Goal: Task Accomplishment & Management: Manage account settings

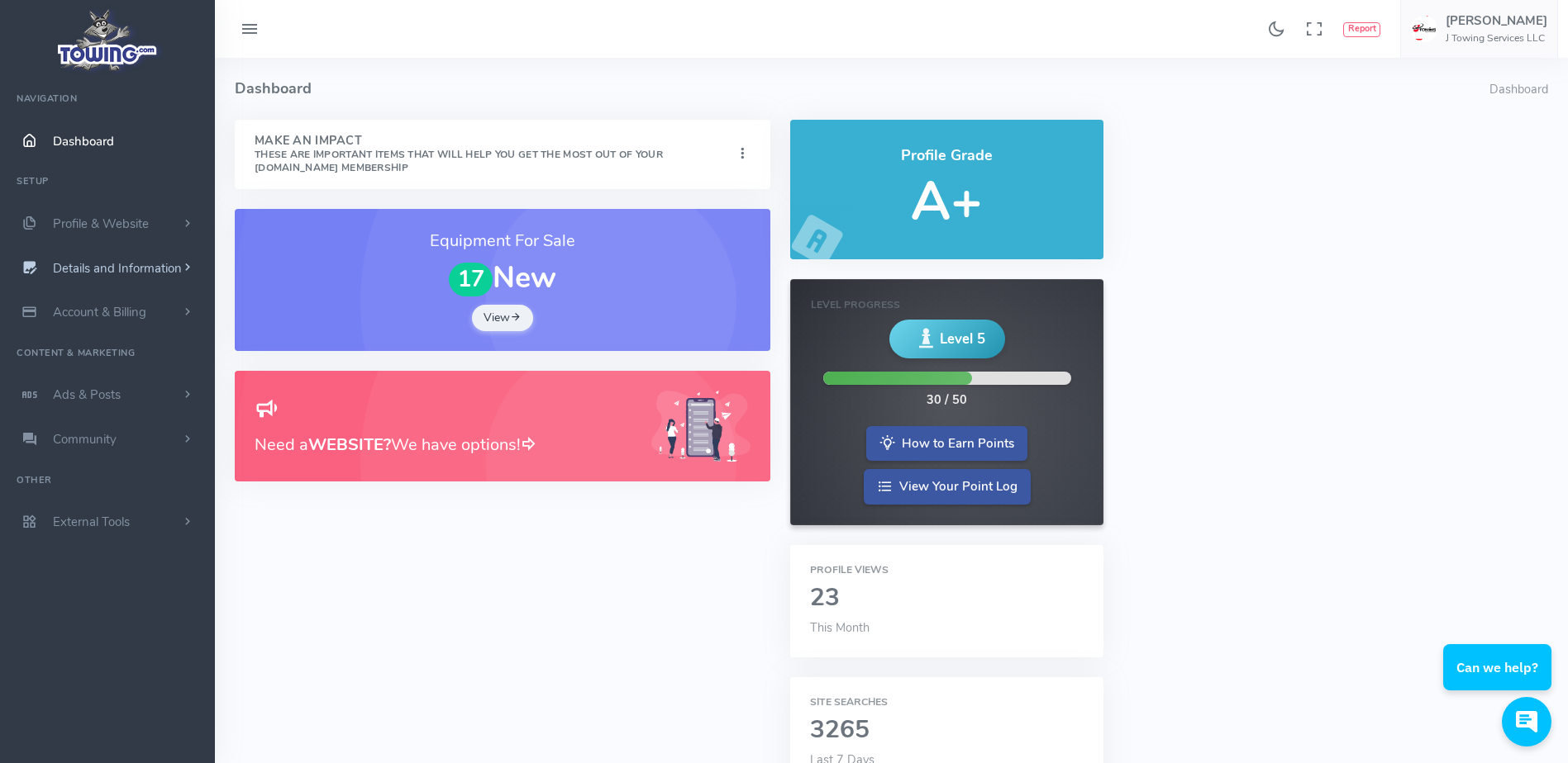
drag, startPoint x: 0, startPoint y: 0, endPoint x: 184, endPoint y: 275, distance: 330.9
click at [184, 275] on span "scrollable content" at bounding box center [187, 268] width 15 height 16
click at [154, 454] on link "Hours of Operation" at bounding box center [128, 466] width 174 height 33
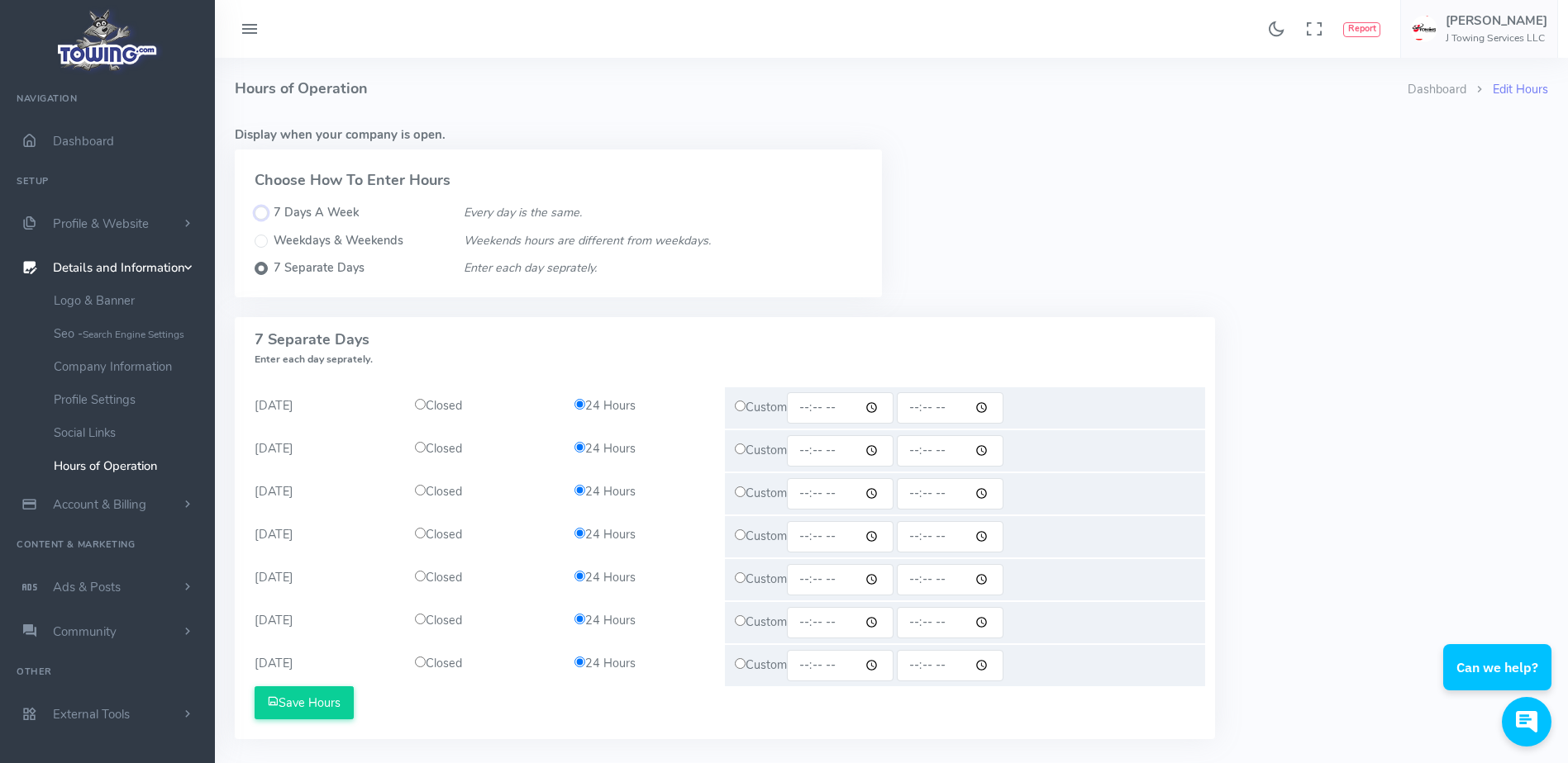
click at [263, 209] on input "7 Days A Week" at bounding box center [261, 213] width 13 height 13
radio input "true"
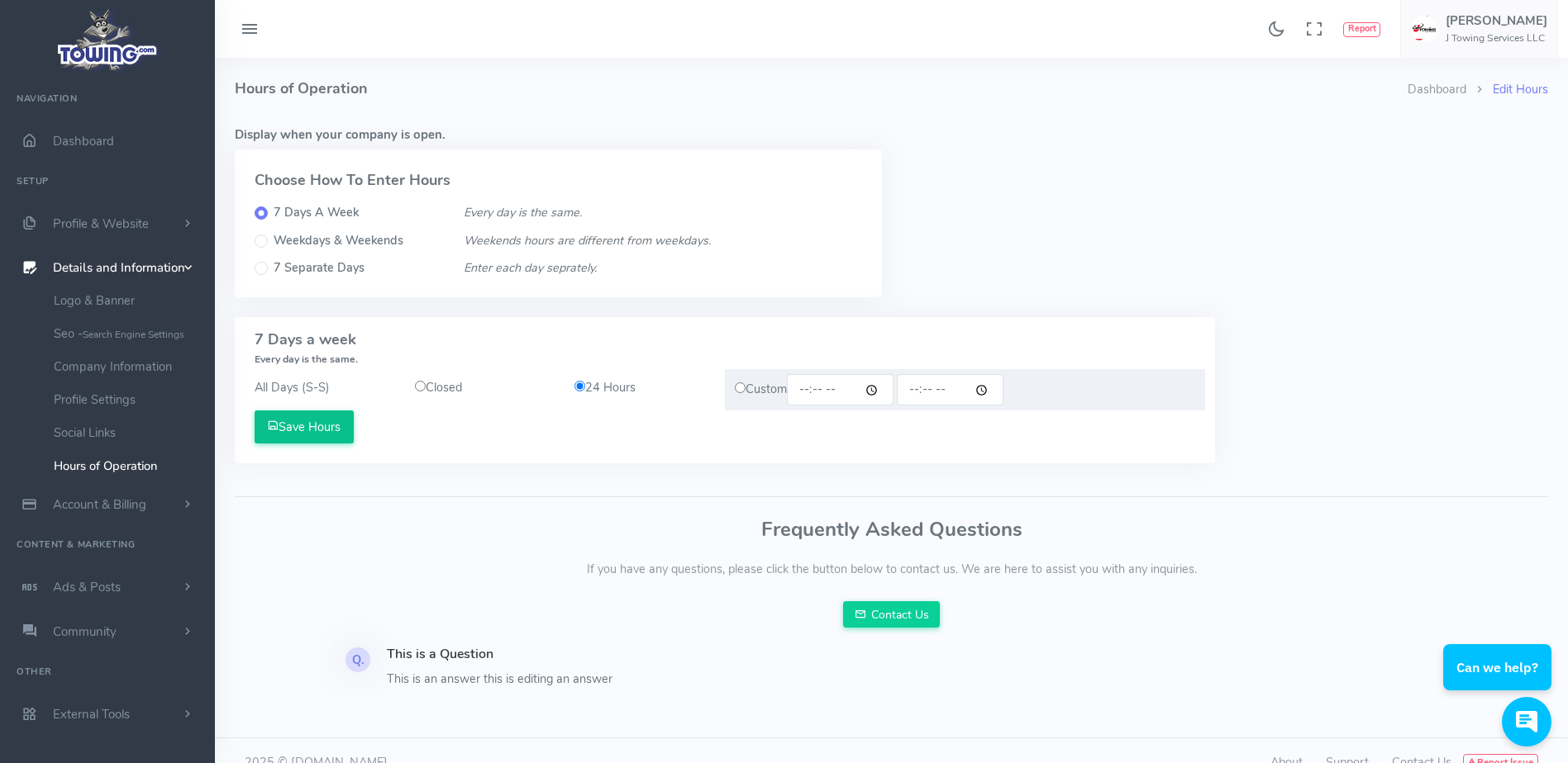
click at [317, 429] on button "Save Hours" at bounding box center [304, 427] width 99 height 33
